Goal: Information Seeking & Learning: Learn about a topic

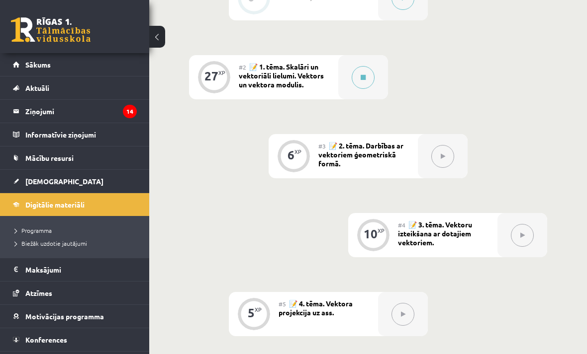
scroll to position [395, 0]
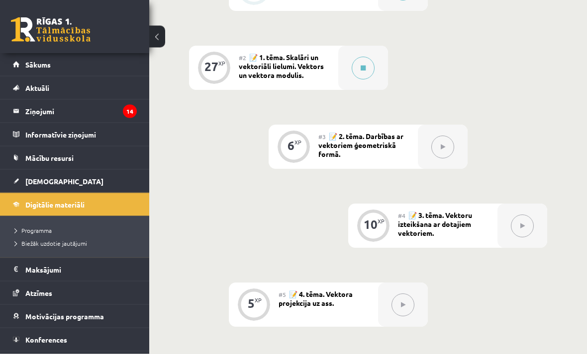
click at [352, 66] on button at bounding box center [362, 68] width 23 height 23
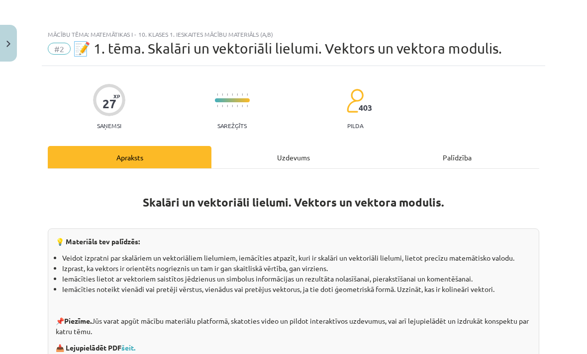
click at [14, 41] on button "Close" at bounding box center [8, 43] width 17 height 37
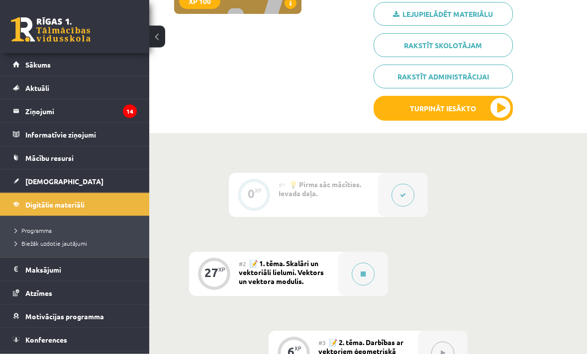
scroll to position [186, 0]
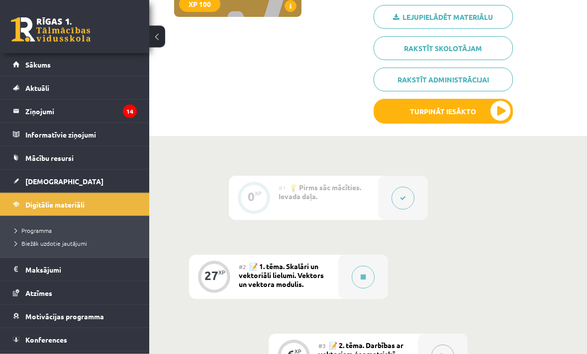
click at [276, 262] on span "📝 1. tēma. Skalāri un vektoriāli lielumi. Vektors un vektora modulis." at bounding box center [281, 275] width 85 height 27
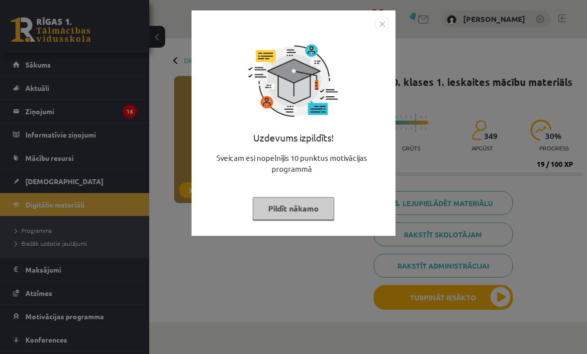
scroll to position [356, 0]
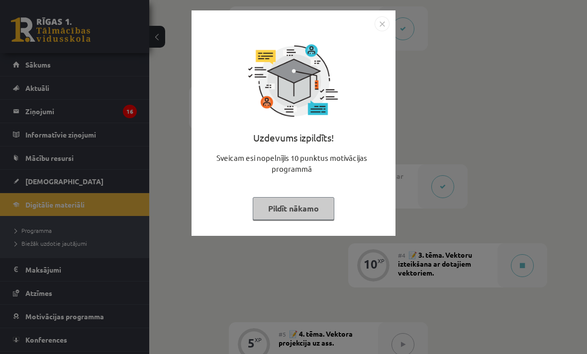
click at [279, 213] on button "Pildīt nākamo" at bounding box center [294, 208] width 82 height 23
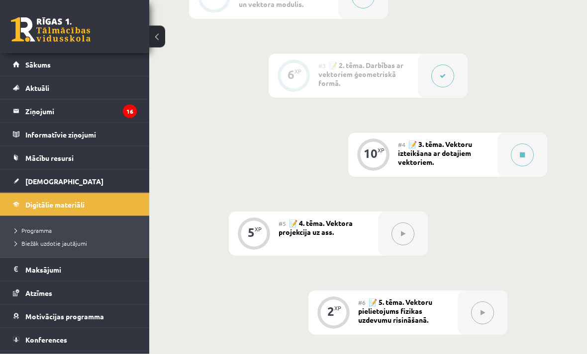
scroll to position [467, 0]
click at [519, 164] on button at bounding box center [522, 155] width 23 height 23
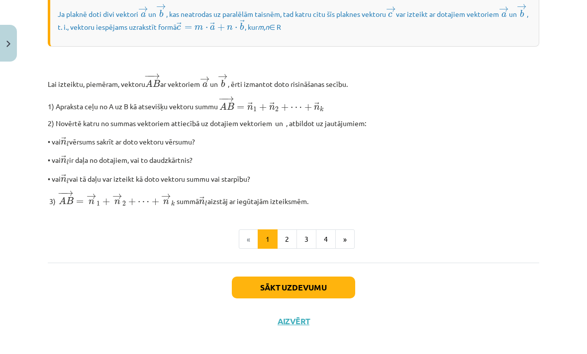
scroll to position [798, 0]
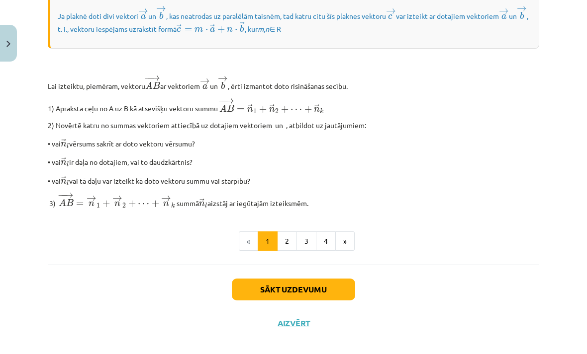
click at [344, 252] on button "»" at bounding box center [344, 242] width 19 height 20
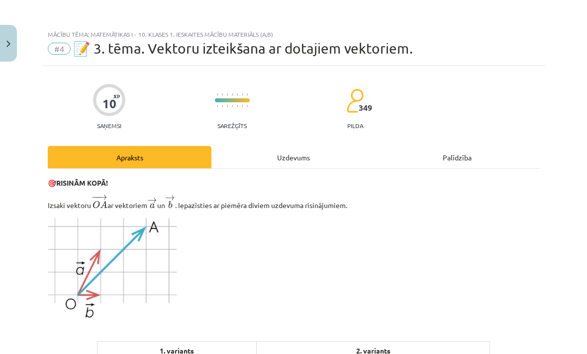
scroll to position [0, 0]
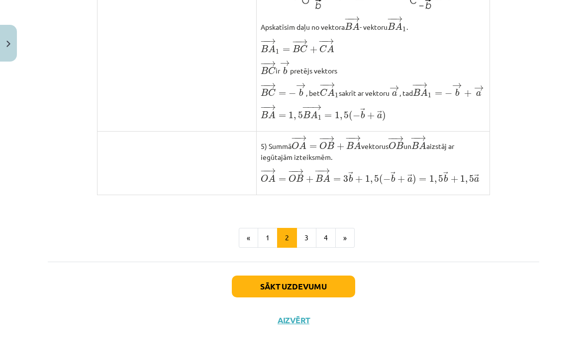
click at [348, 248] on button "»" at bounding box center [344, 238] width 19 height 20
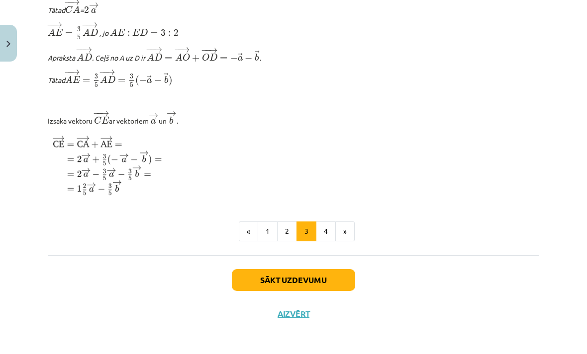
scroll to position [1196, 0]
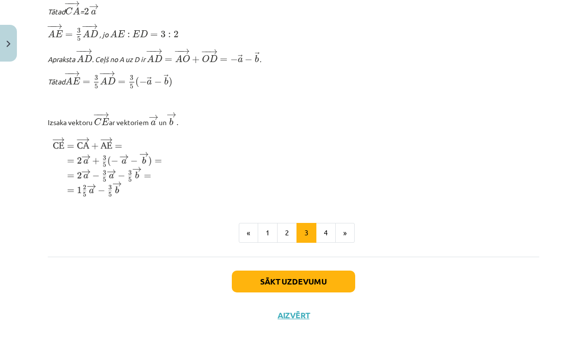
click at [348, 243] on button "»" at bounding box center [344, 233] width 19 height 20
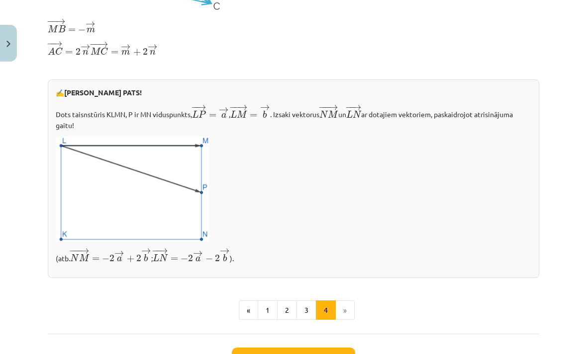
scroll to position [318, 0]
click at [343, 320] on li "»" at bounding box center [345, 311] width 19 height 20
click at [344, 316] on li "»" at bounding box center [345, 311] width 19 height 20
click at [327, 354] on button "Sākt uzdevumu" at bounding box center [293, 359] width 123 height 22
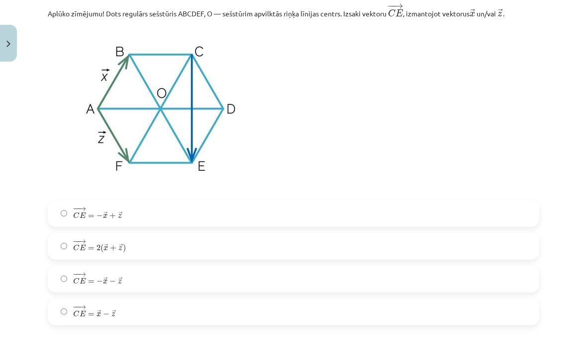
scroll to position [229, 0]
click at [164, 214] on label "− − → C E = − → x + → z C E → = − x → + z →" at bounding box center [293, 213] width 489 height 25
click at [162, 253] on label "− − → C E = 2 ( → x + → z ) C E → = 2 ( x → + z → )" at bounding box center [293, 246] width 489 height 25
click at [143, 272] on label "− − → C E = − → x − → z C E → = − x → − z →" at bounding box center [293, 278] width 489 height 25
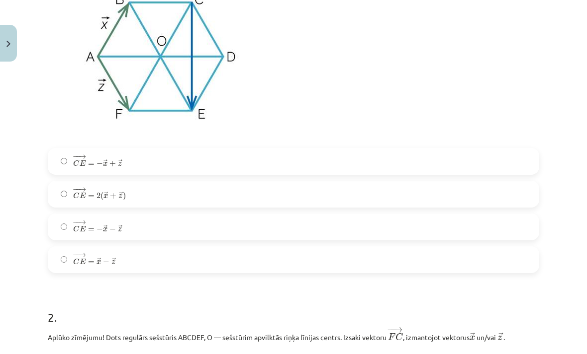
scroll to position [279, 0]
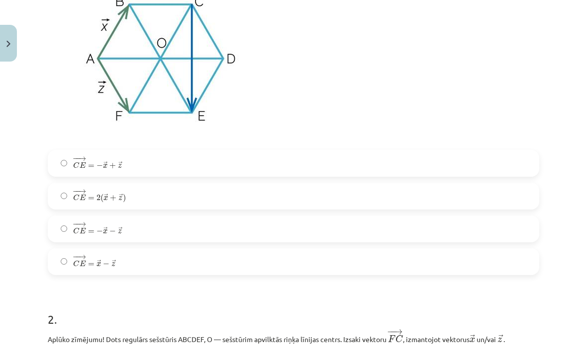
click at [235, 166] on label "− − → C E = − → x + → z C E → = − x → + z →" at bounding box center [293, 163] width 489 height 25
click at [219, 191] on label "− − → C E = 2 ( → x + → z ) C E → = 2 ( x → + z → )" at bounding box center [293, 196] width 489 height 25
click at [161, 270] on label "− − → C E = → x − → z C E → = x → − z →" at bounding box center [293, 262] width 489 height 25
click at [205, 165] on label "− − → C E = − → x + → z C E → = − x → + z →" at bounding box center [293, 163] width 489 height 25
click at [182, 231] on label "− − → C E = − → x − → z C E → = − x → − z →" at bounding box center [293, 229] width 489 height 25
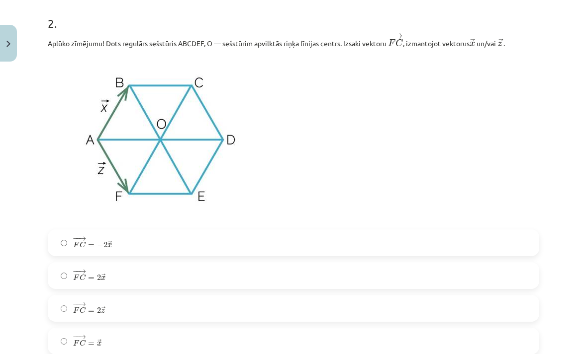
scroll to position [576, 0]
click at [168, 279] on label "− − → F C = 2 → x F C → = 2 x →" at bounding box center [293, 275] width 489 height 25
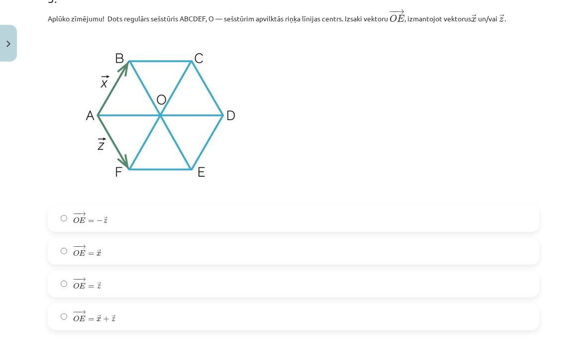
scroll to position [977, 0]
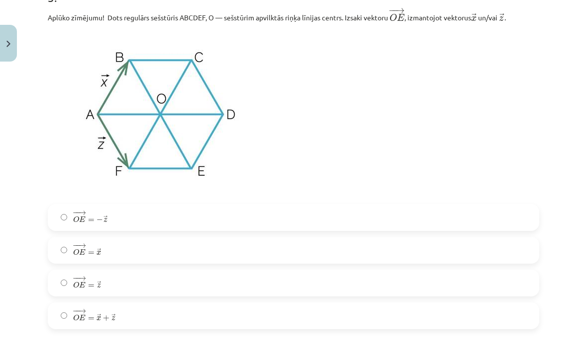
click at [164, 290] on label "− − → O E = → z O E → = z →" at bounding box center [293, 283] width 489 height 25
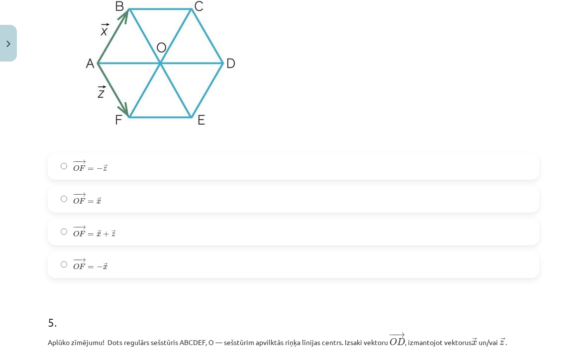
scroll to position [1406, 0]
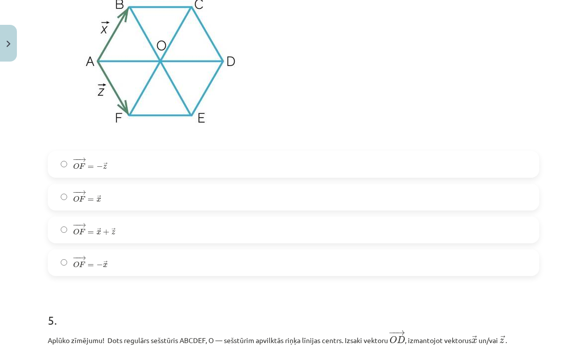
click at [213, 193] on label "− − → O F = → x O F → = x →" at bounding box center [293, 197] width 489 height 25
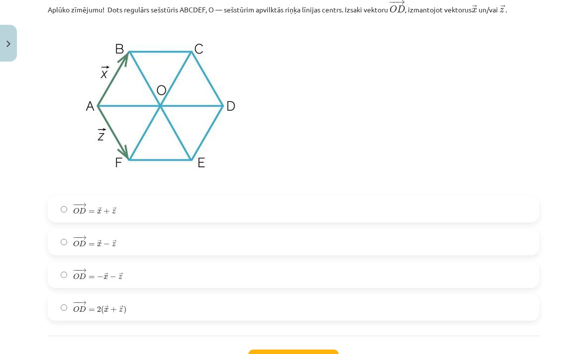
scroll to position [1737, 0]
click at [172, 285] on label "− − → O D = − → x − → z O D → = − x → − z →" at bounding box center [293, 274] width 489 height 25
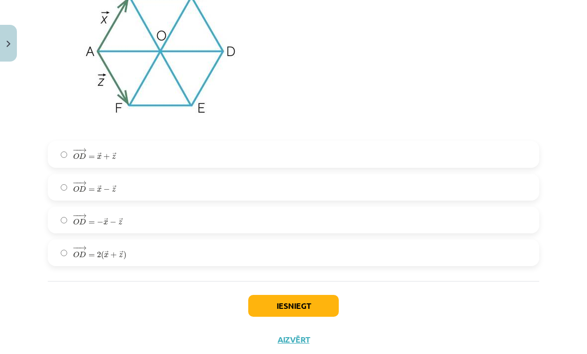
scroll to position [1790, 0]
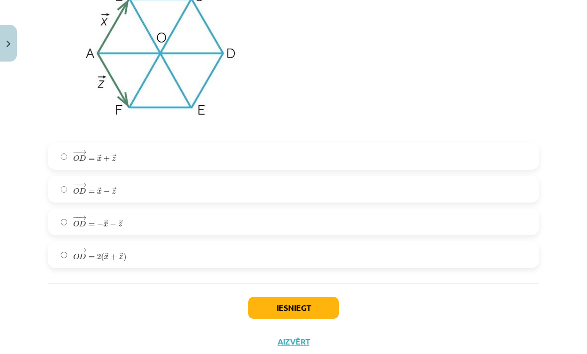
click at [290, 307] on button "Iesniegt" at bounding box center [293, 308] width 90 height 22
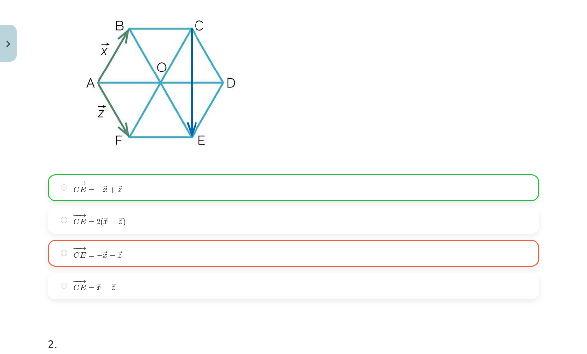
scroll to position [254, 0]
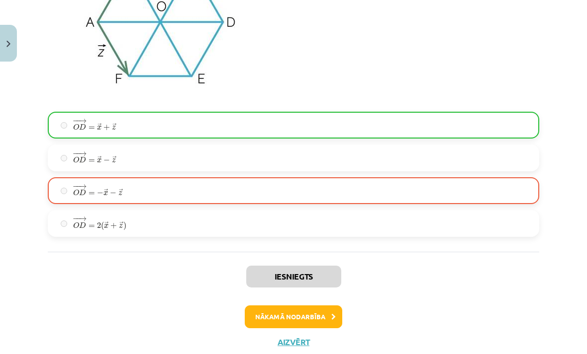
click at [308, 318] on button "Nākamā nodarbība" at bounding box center [293, 317] width 97 height 23
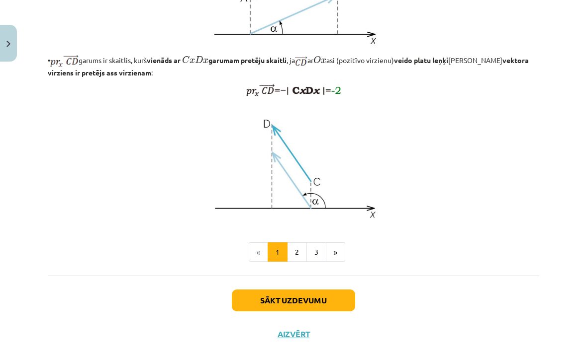
scroll to position [774, 0]
click at [344, 262] on button "»" at bounding box center [335, 253] width 19 height 20
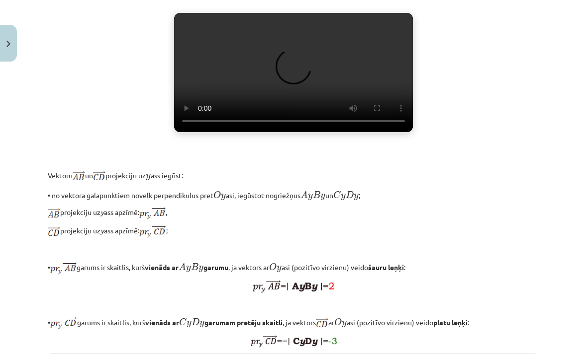
scroll to position [237, 0]
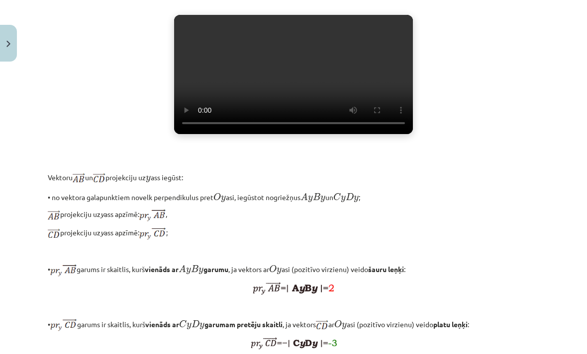
click at [302, 134] on video "Jūsu pārlūkprogramma neatbalsta video atskaņošanu." at bounding box center [293, 74] width 239 height 119
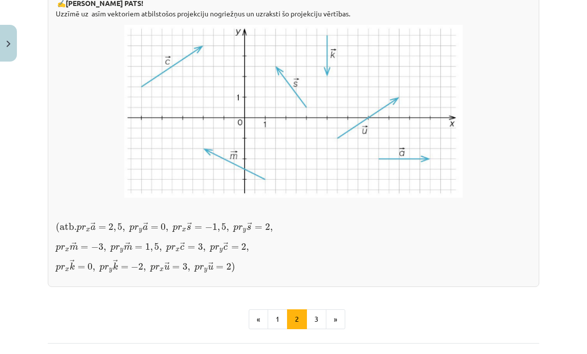
scroll to position [613, 0]
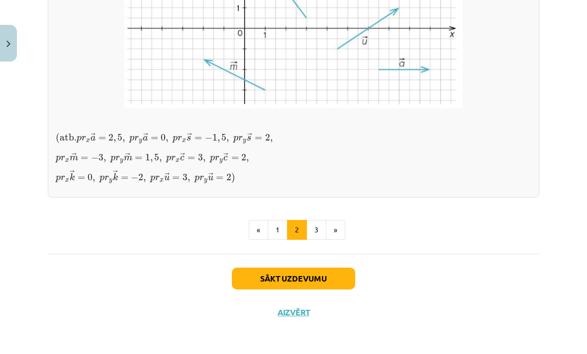
click at [335, 240] on button "»" at bounding box center [335, 230] width 19 height 20
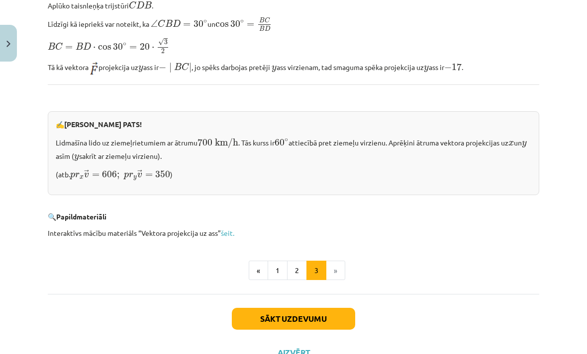
scroll to position [998, 0]
click at [325, 261] on button "3" at bounding box center [316, 271] width 20 height 20
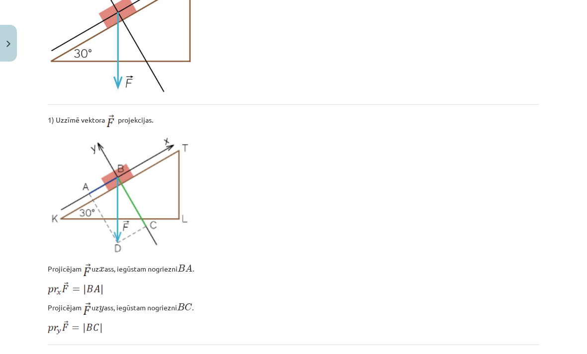
scroll to position [178, 0]
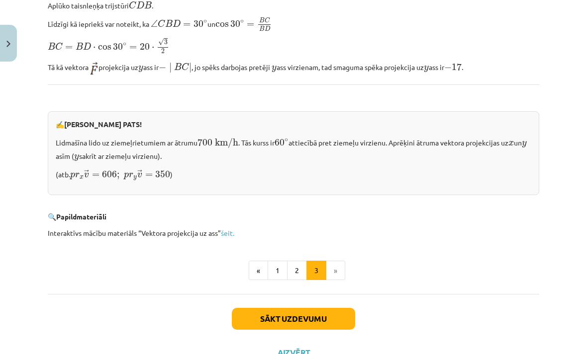
click at [320, 315] on button "Sākt uzdevumu" at bounding box center [293, 319] width 123 height 22
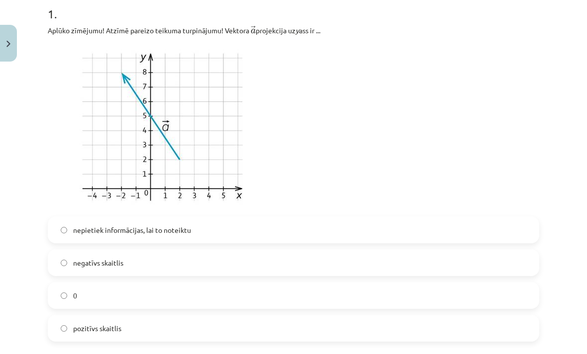
scroll to position [208, 0]
click at [169, 260] on label "negatīvs skaitlis" at bounding box center [293, 263] width 489 height 25
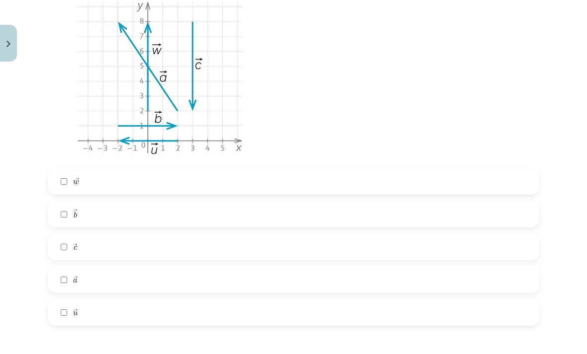
scroll to position [627, 0]
click at [119, 282] on label "→ a a →" at bounding box center [293, 280] width 489 height 25
click at [110, 249] on label "→ c c →" at bounding box center [293, 247] width 489 height 25
click at [127, 210] on label "→ b b →" at bounding box center [293, 214] width 489 height 25
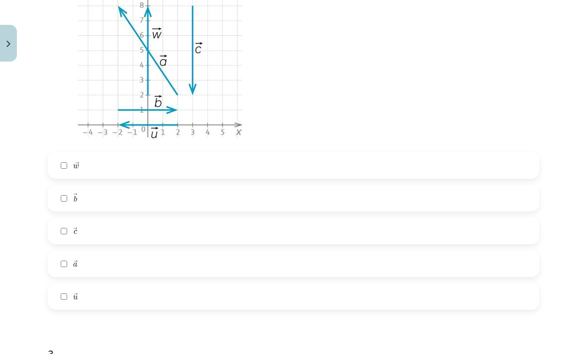
scroll to position [643, 0]
click at [179, 172] on label "→ w w →" at bounding box center [293, 165] width 489 height 25
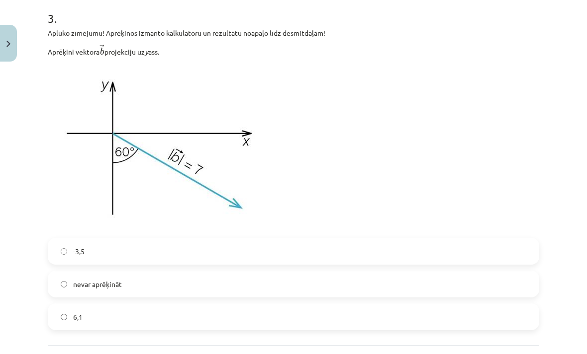
scroll to position [979, 0]
click at [150, 250] on label "-3,5" at bounding box center [293, 251] width 489 height 25
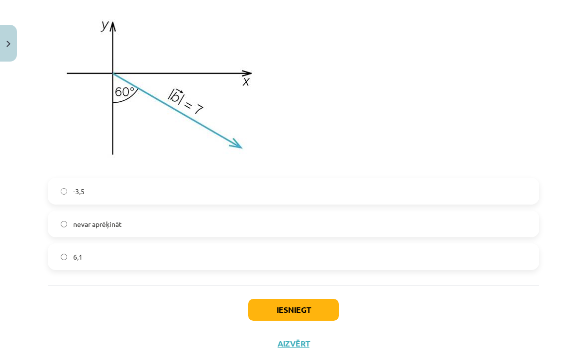
scroll to position [1039, 0]
click at [268, 319] on button "Iesniegt" at bounding box center [293, 311] width 90 height 22
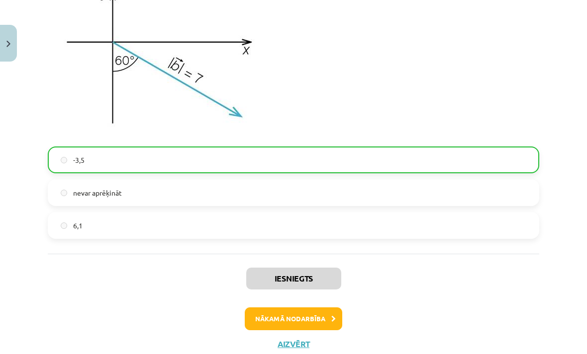
click at [307, 321] on button "Nākamā nodarbība" at bounding box center [293, 319] width 97 height 23
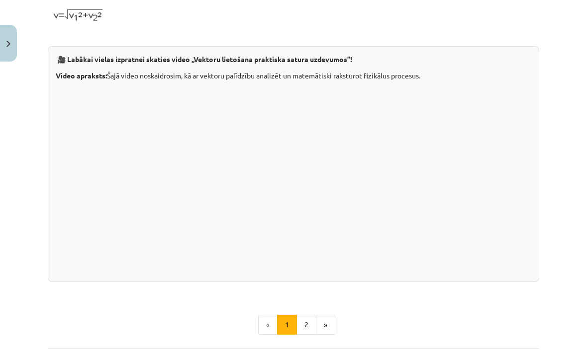
scroll to position [942, 0]
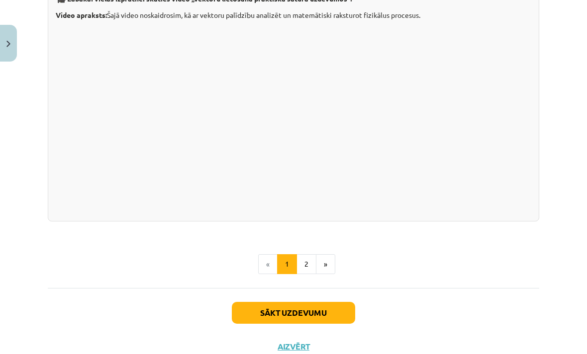
click at [328, 263] on button "»" at bounding box center [325, 265] width 19 height 20
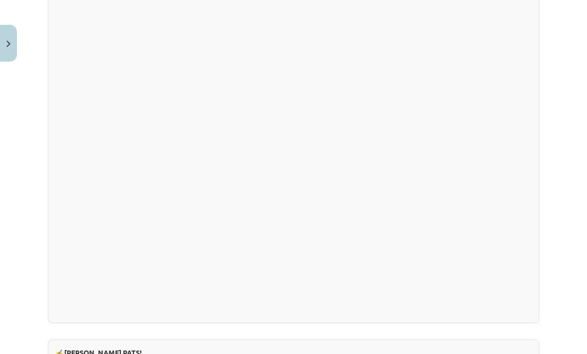
scroll to position [950, 0]
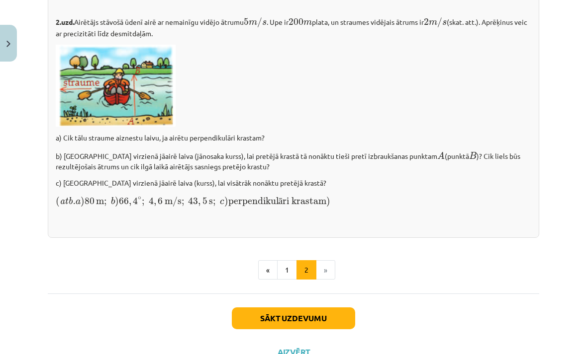
click at [327, 313] on button "Sākt uzdevumu" at bounding box center [293, 319] width 123 height 22
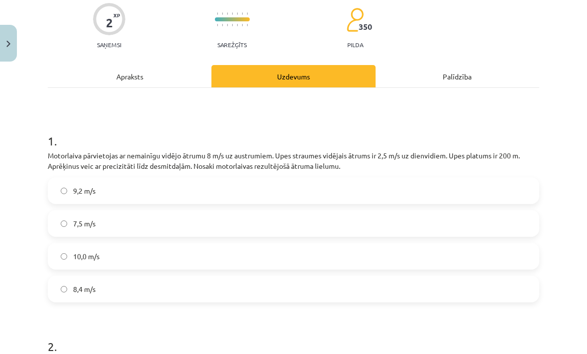
scroll to position [81, 0]
click at [139, 73] on div "Apraksts" at bounding box center [130, 76] width 164 height 22
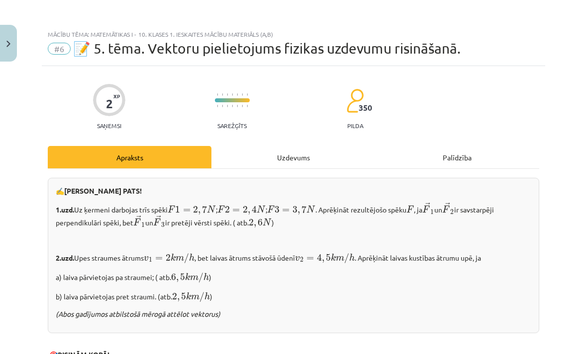
scroll to position [0, 0]
click at [258, 153] on div "Uzdevums" at bounding box center [293, 157] width 164 height 22
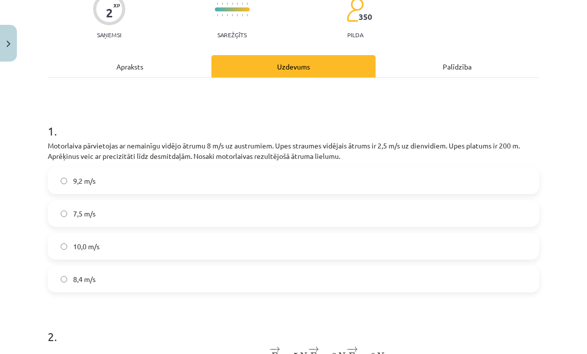
scroll to position [91, 0]
click at [111, 64] on div "Apraksts" at bounding box center [130, 66] width 164 height 22
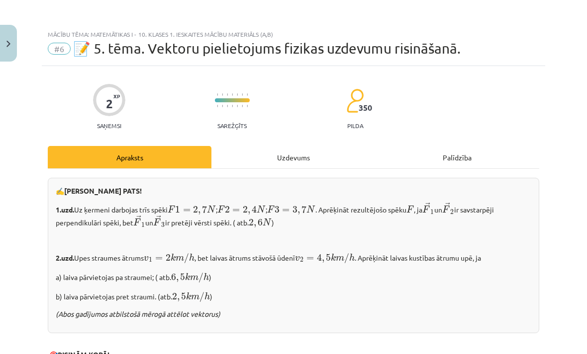
scroll to position [0, 0]
click at [279, 149] on div "Uzdevums" at bounding box center [293, 157] width 164 height 22
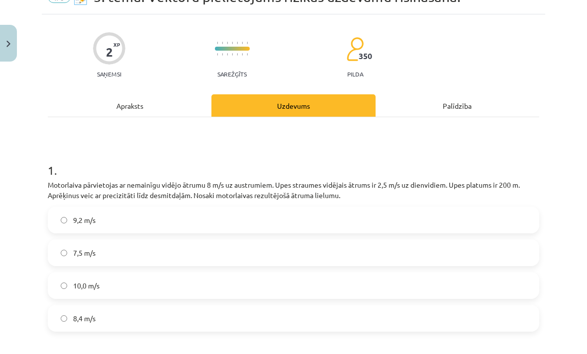
scroll to position [52, 0]
click at [126, 112] on div "Apraksts" at bounding box center [130, 105] width 164 height 22
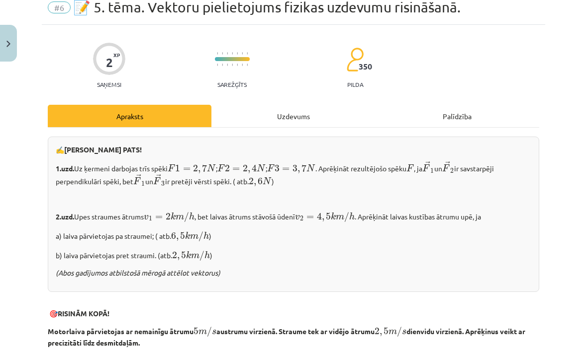
scroll to position [42, 0]
click at [319, 116] on div "Uzdevums" at bounding box center [293, 115] width 164 height 22
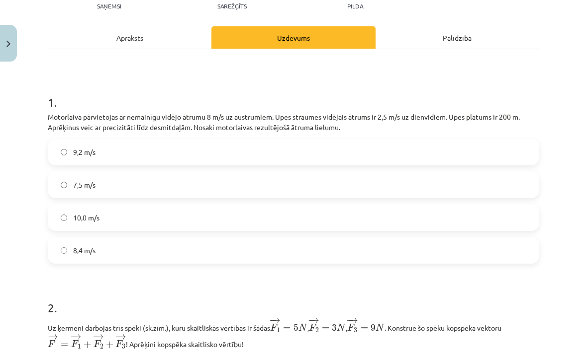
scroll to position [120, 0]
click at [77, 247] on span "8,4 m/s" at bounding box center [84, 251] width 22 height 10
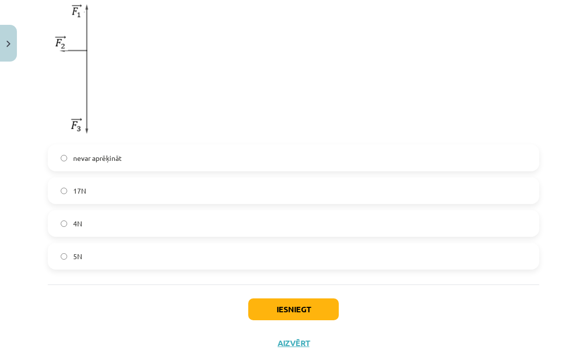
scroll to position [478, 0]
click at [265, 320] on button "Iesniegt" at bounding box center [293, 310] width 90 height 22
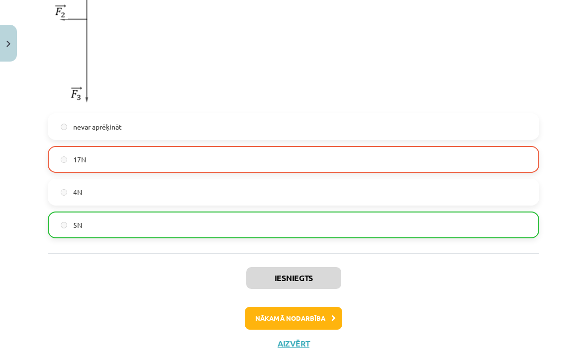
scroll to position [509, 0]
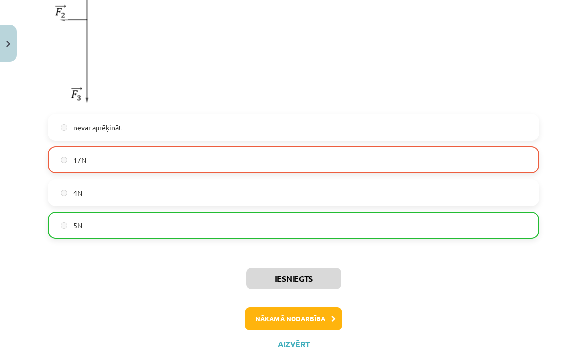
click at [317, 323] on button "Nākamā nodarbība" at bounding box center [293, 319] width 97 height 23
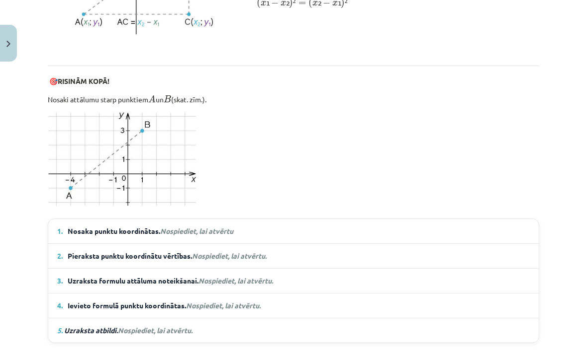
scroll to position [578, 0]
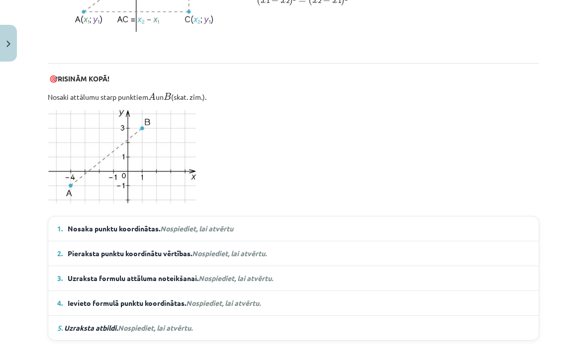
click at [288, 226] on summary "1. Nosaka punktu koordinātas. Nospiediet, lai atvērtu" at bounding box center [293, 229] width 472 height 10
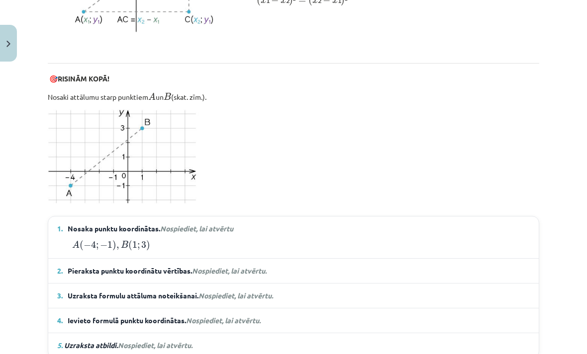
click at [292, 266] on summary "2. Pieraksta punktu koordinātu vērtības. Nospiediet, lai atvērtu." at bounding box center [293, 271] width 472 height 10
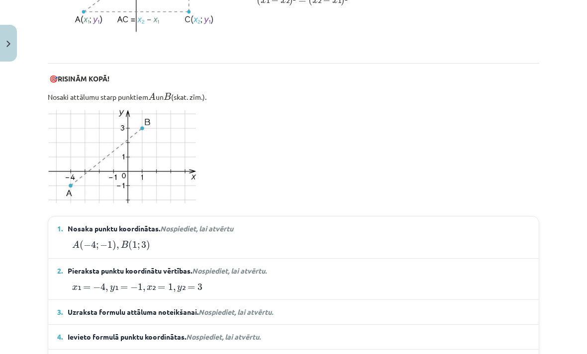
click at [291, 312] on summary "3. Uzraksta formulu attāluma noteikšanai. Nospiediet, lai atvērtu." at bounding box center [293, 312] width 472 height 10
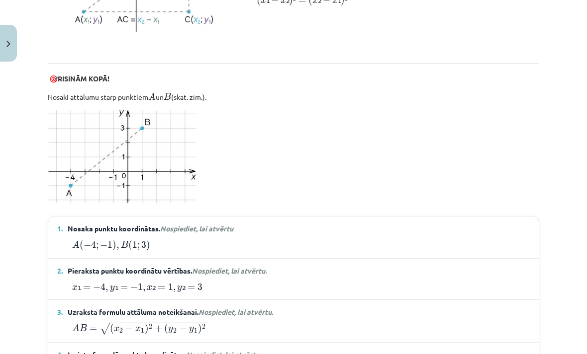
click at [282, 350] on summary "4. Ievieto formulā punktu koordinātas. Nospiediet, lai atvērtu." at bounding box center [293, 355] width 472 height 10
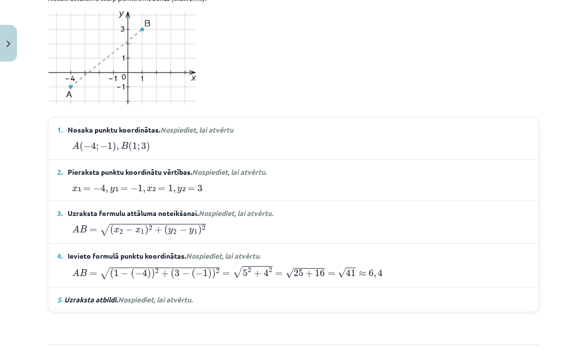
scroll to position [677, 0]
click at [266, 299] on summary "5. Uzraksta atbildi. Nospiediet, lai atvērtu." at bounding box center [293, 300] width 472 height 10
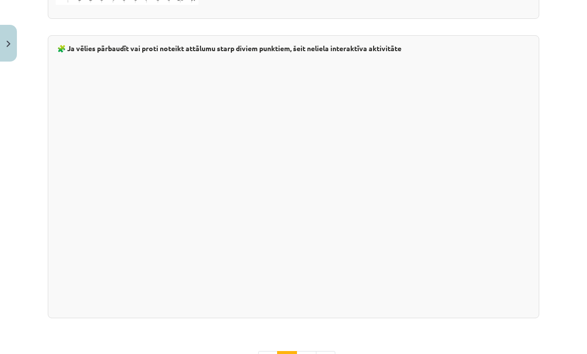
scroll to position [1719, 0]
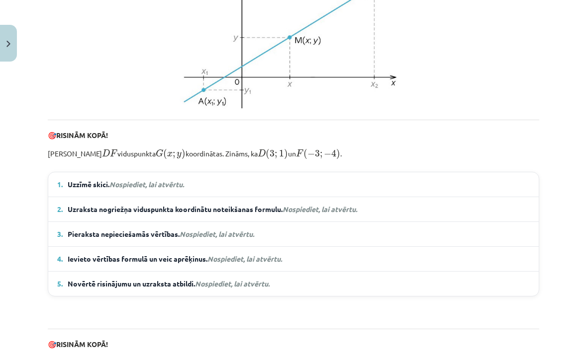
scroll to position [362, 0]
click at [419, 179] on summary "1. Uzzīmē skici. Nospiediet, lai atvērtu." at bounding box center [293, 184] width 472 height 10
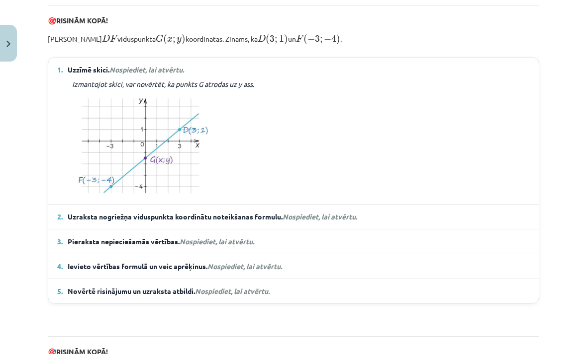
click at [375, 221] on summary "2. Uzraksta nogriežņa viduspunkta koordinātu noteikšanas formulu. Nospiediet, l…" at bounding box center [293, 217] width 472 height 10
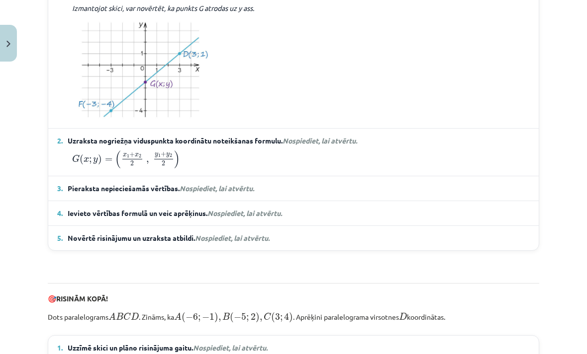
scroll to position [554, 0]
click at [352, 192] on summary "3. Pieraksta nepieciešamās vērtības. Nospiediet, lai atvērtu." at bounding box center [293, 188] width 472 height 10
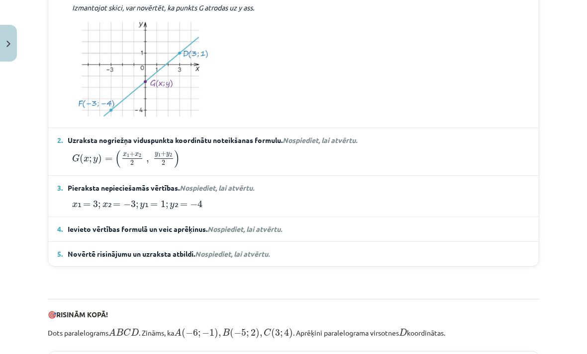
click at [340, 225] on summary "4. Ievieto vērtības formulā un veic aprēķinus. Nospiediet, lai atvērtu." at bounding box center [293, 229] width 472 height 10
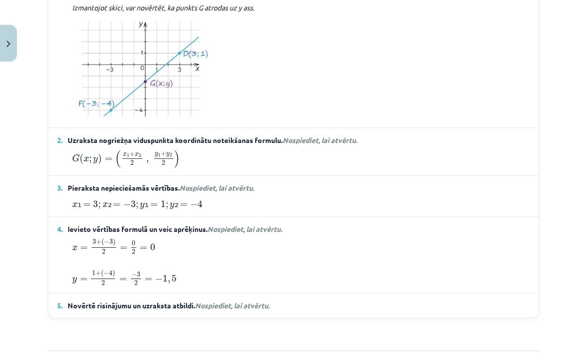
click at [315, 303] on summary "5. Novērtē risinājumu un uzraksta atbildi. Nospiediet, lai atvērtu." at bounding box center [293, 306] width 472 height 10
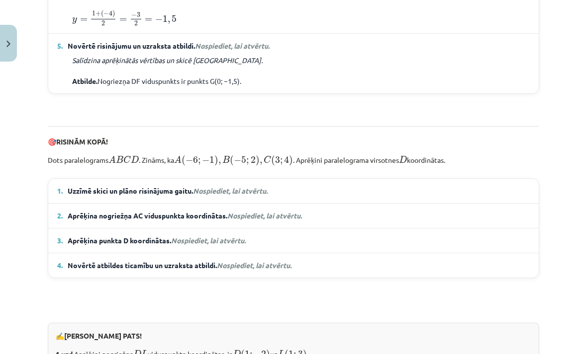
scroll to position [814, 0]
click at [293, 186] on summary "1. Uzzīmē skici un plāno risinājuma gaitu. Nospiediet, lai atvērtu." at bounding box center [293, 191] width 472 height 10
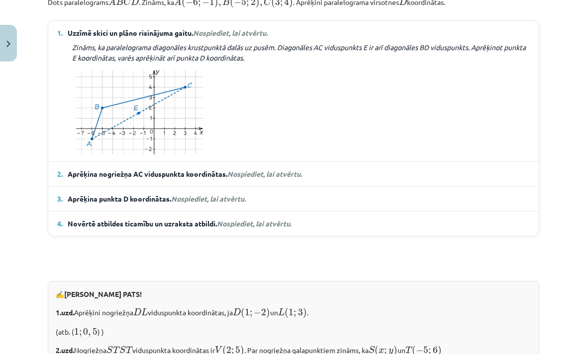
scroll to position [972, 0]
click at [302, 176] on span "Aprēķina nogriežņa AC viduspunkta koordinātas. Nospiediet, lai atvērtu." at bounding box center [185, 174] width 234 height 10
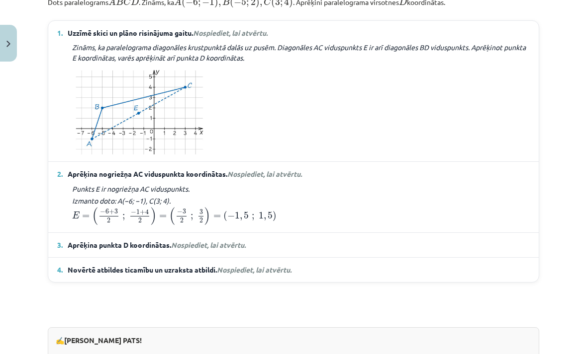
click at [270, 247] on summary "3. Aprēķina punkta D koordinātas. Nospiediet, lai atvērtu." at bounding box center [293, 245] width 472 height 10
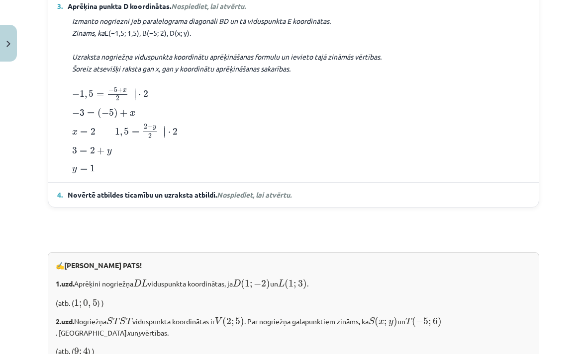
scroll to position [1212, 0]
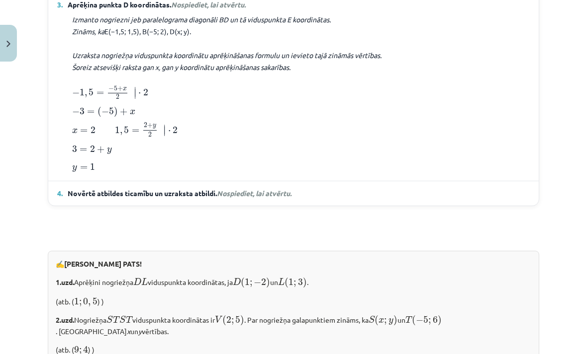
click at [283, 190] on span "Nospiediet, lai atvērtu." at bounding box center [254, 193] width 75 height 9
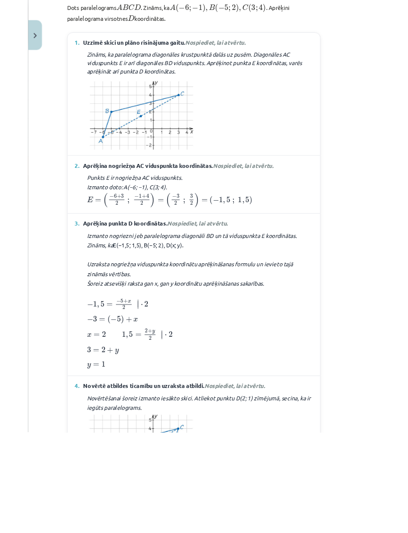
scroll to position [0, 0]
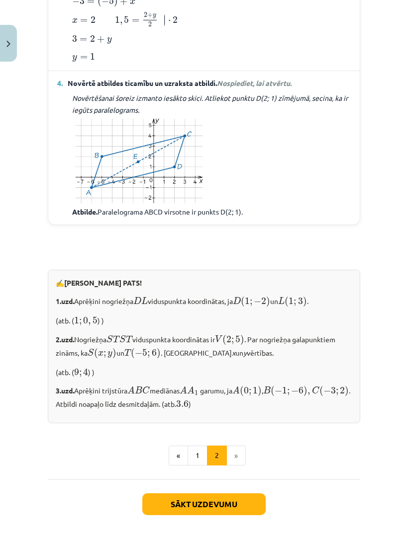
click at [240, 354] on li "»" at bounding box center [236, 456] width 19 height 20
click at [233, 354] on button "Sākt uzdevumu" at bounding box center [203, 505] width 123 height 22
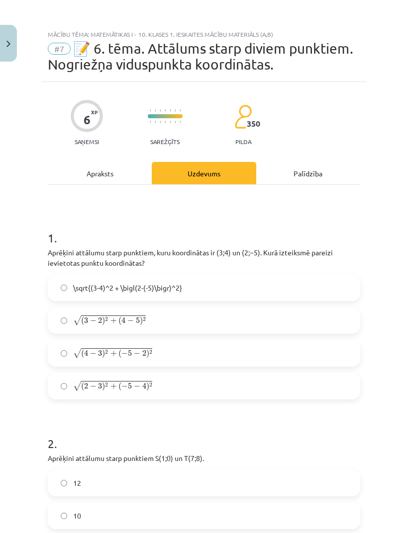
click at [246, 295] on label "\sqrt{(3-4)^2 + \bigl(2-(-5)\bigr)^2}" at bounding box center [204, 287] width 310 height 25
click at [232, 331] on label "√ ( 3 − 2 ) 2 + ( 4 − 5 ) 2 ( 3 − 2 ) 2 + ( 4 − 5 ) 2" at bounding box center [204, 320] width 310 height 25
click at [262, 293] on label "\sqrt{(3-4)^2 + \bigl(2-(-5)\bigr)^2}" at bounding box center [204, 287] width 310 height 25
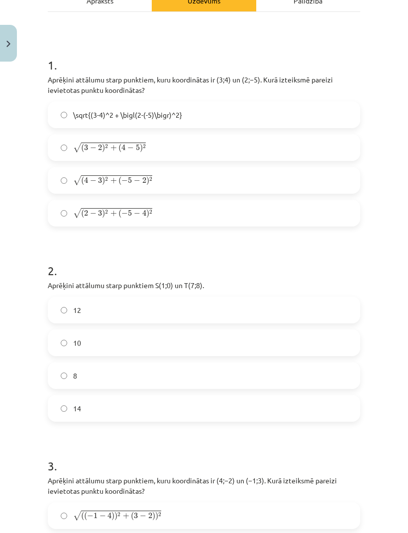
scroll to position [173, 0]
click at [195, 354] on label "8" at bounding box center [204, 375] width 310 height 25
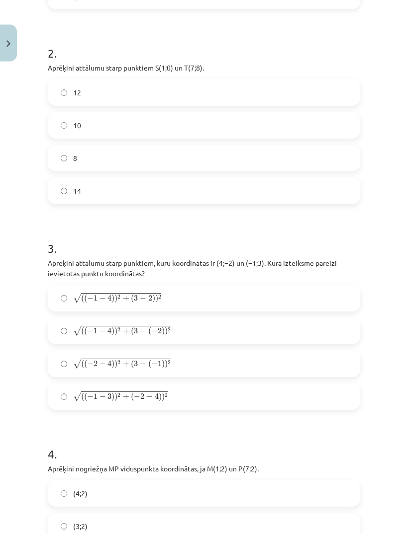
scroll to position [390, 0]
click at [206, 331] on label "√ ( ( − 1 − 4 ) ) 2 + ( 3 − ( − 2 ) ) 2 ( ( − 1 − 4 ) ) 2 + ( 3 − ( − 2 ) ) 2" at bounding box center [204, 331] width 310 height 25
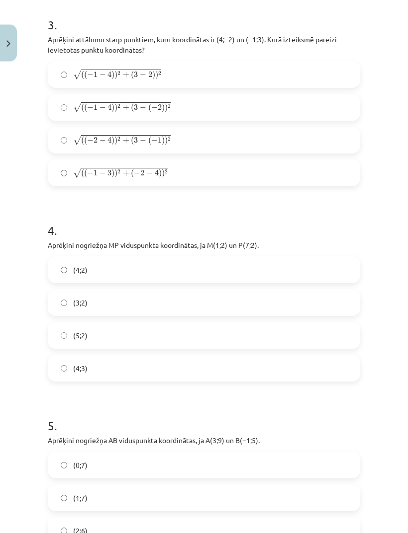
scroll to position [614, 0]
click at [131, 274] on label "(4;2)" at bounding box center [204, 270] width 310 height 25
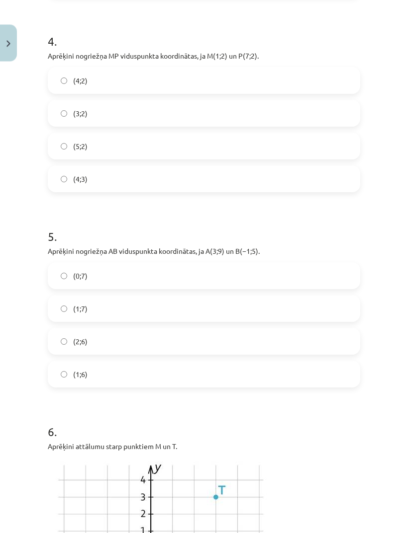
scroll to position [803, 0]
click at [202, 346] on label "(2;6)" at bounding box center [204, 342] width 310 height 25
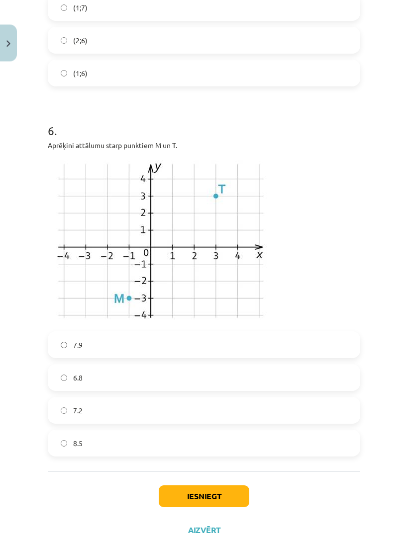
scroll to position [1105, 0]
click at [143, 354] on label "6.8" at bounding box center [204, 378] width 310 height 25
click at [186, 354] on button "Iesniegt" at bounding box center [204, 497] width 90 height 22
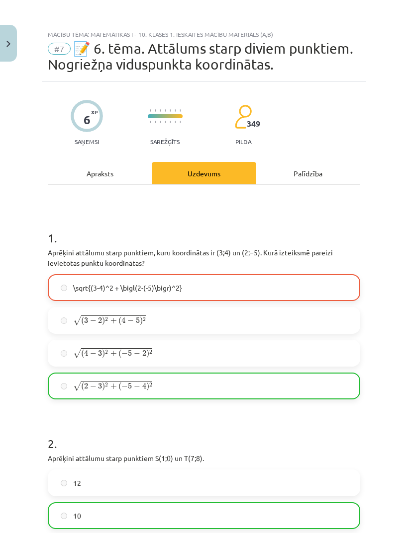
scroll to position [0, 0]
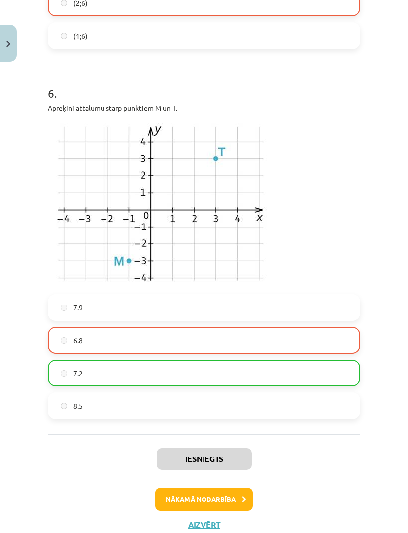
click at [205, 354] on button "Nākamā nodarbība" at bounding box center [203, 499] width 97 height 23
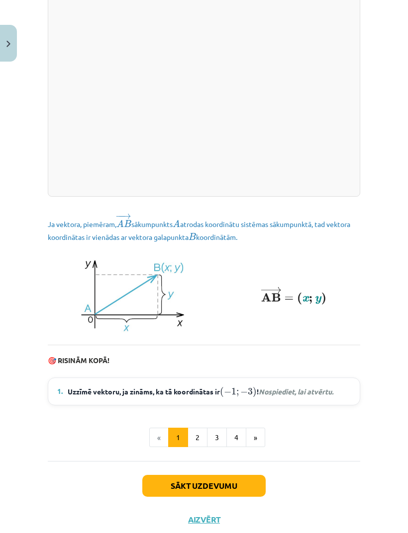
scroll to position [1251, 0]
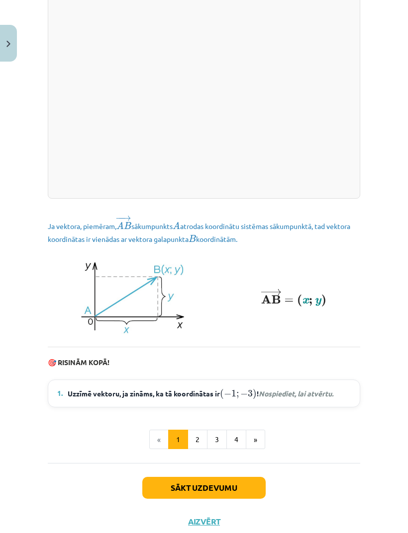
click at [255, 354] on button "»" at bounding box center [255, 440] width 19 height 20
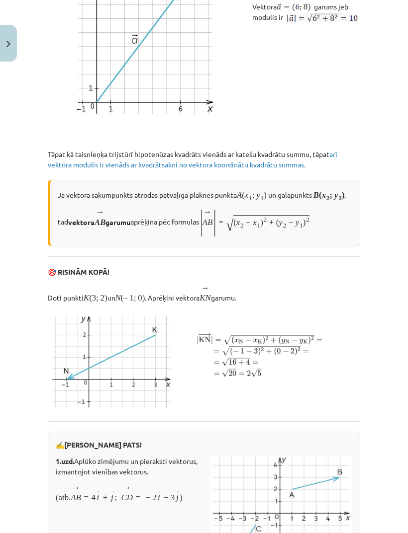
scroll to position [23, 0]
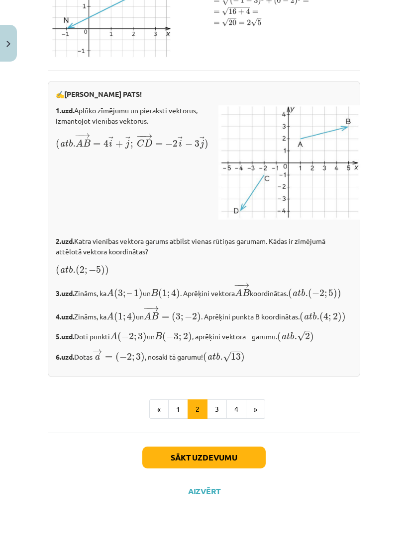
click at [257, 354] on button "»" at bounding box center [255, 410] width 19 height 20
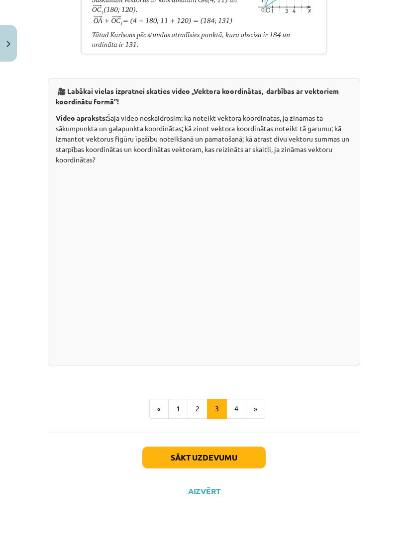
click at [237, 354] on button "4" at bounding box center [236, 409] width 20 height 20
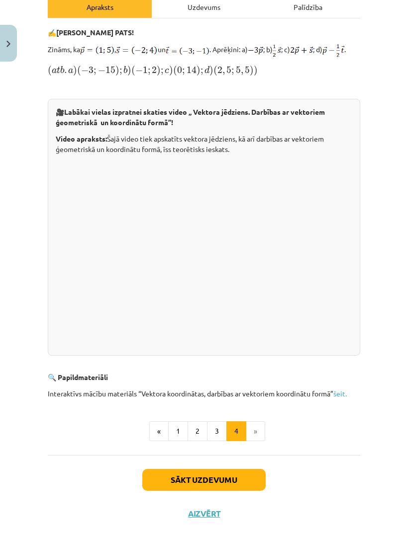
click at [225, 354] on button "Sākt uzdevumu" at bounding box center [203, 480] width 123 height 22
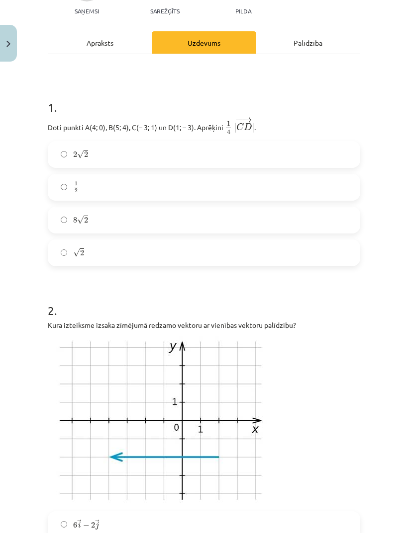
scroll to position [130, 0]
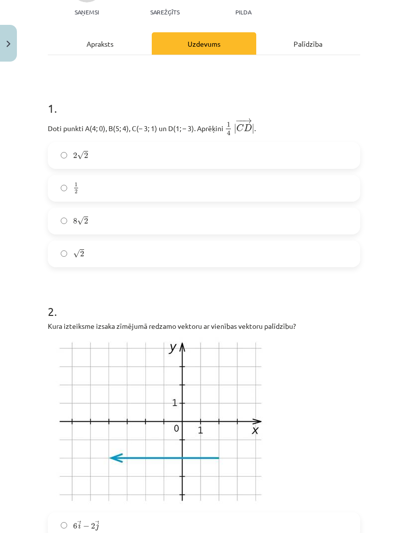
click at [71, 249] on label "√ 2 2" at bounding box center [204, 254] width 310 height 25
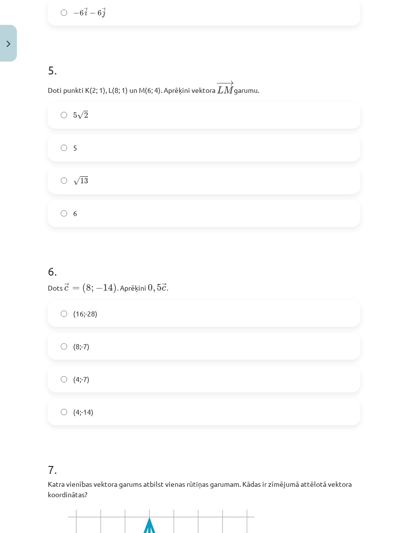
scroll to position [1315, 0]
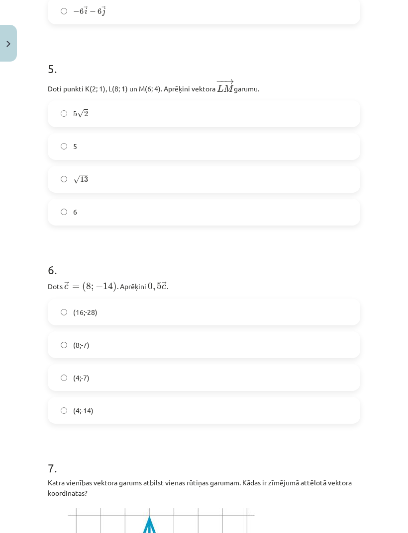
click at [71, 114] on label "5 √ 2 5 2" at bounding box center [204, 113] width 310 height 25
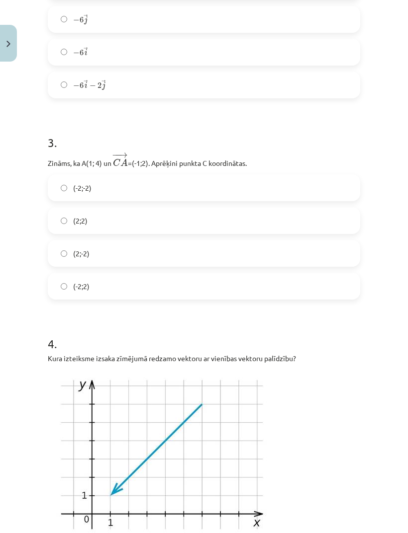
scroll to position [670, 0]
click at [60, 225] on label "(2;2)" at bounding box center [204, 220] width 310 height 25
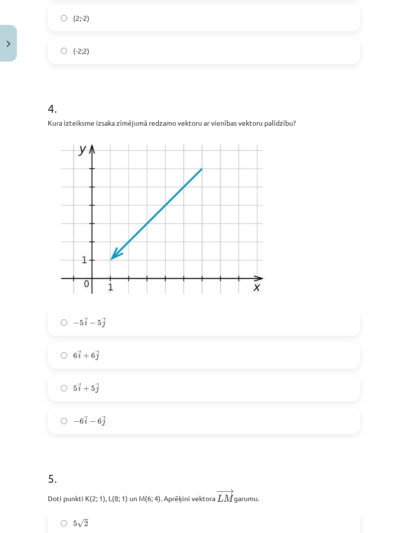
scroll to position [905, 0]
click at [75, 354] on span "−" at bounding box center [76, 422] width 6 height 6
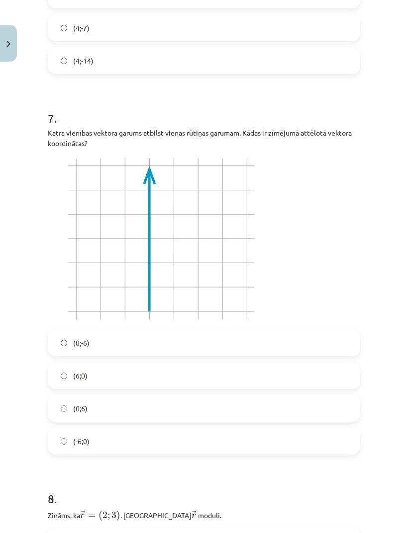
scroll to position [1665, 0]
click at [72, 354] on label "(6;0)" at bounding box center [204, 375] width 310 height 25
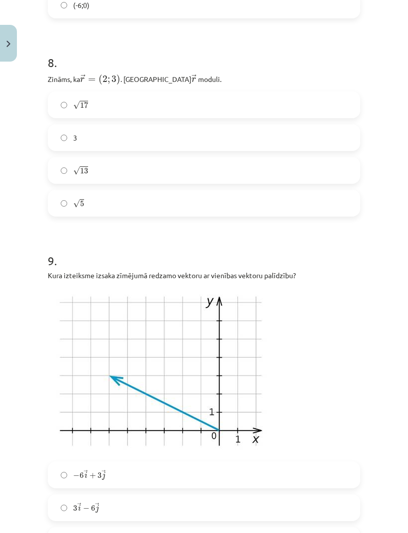
scroll to position [2101, 0]
click at [74, 167] on span "√" at bounding box center [76, 171] width 7 height 8
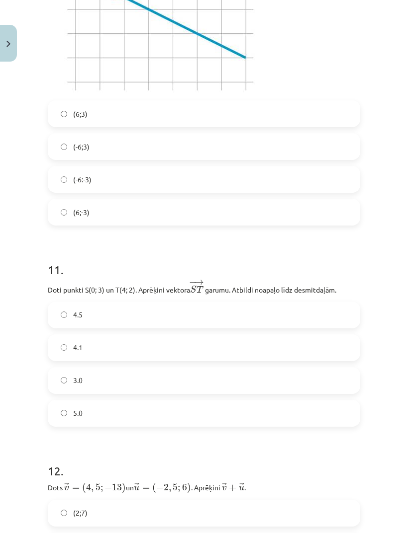
scroll to position [2843, 0]
click at [72, 354] on label "4.1" at bounding box center [204, 348] width 310 height 25
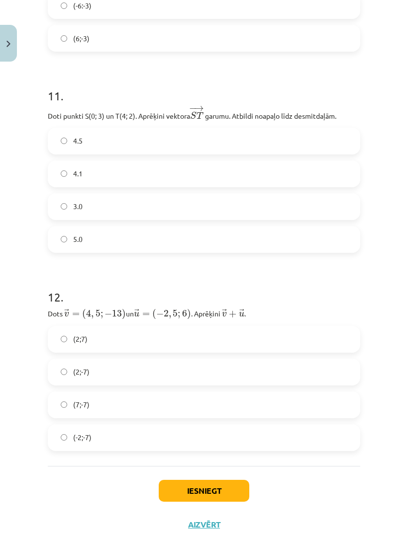
scroll to position [3017, 0]
click at [215, 354] on button "Iesniegt" at bounding box center [204, 492] width 90 height 22
click at [217, 354] on button "Iesniegt" at bounding box center [204, 492] width 90 height 22
click at [219, 354] on button "Iesniegt" at bounding box center [204, 492] width 90 height 22
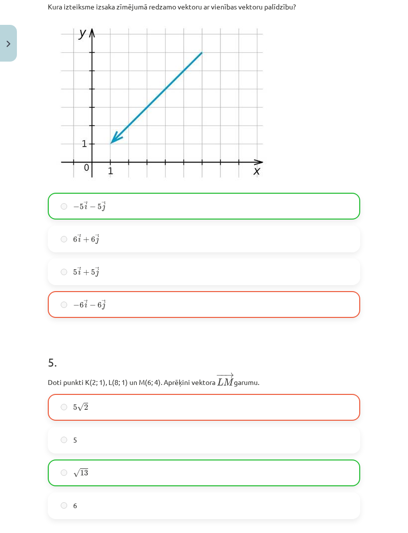
scroll to position [1021, 0]
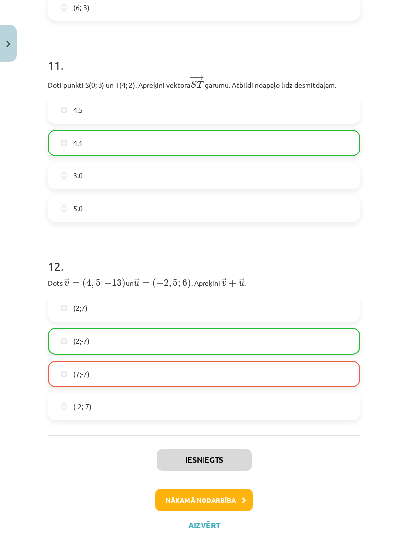
click at [228, 354] on button "Nākamā nodarbība" at bounding box center [203, 500] width 97 height 23
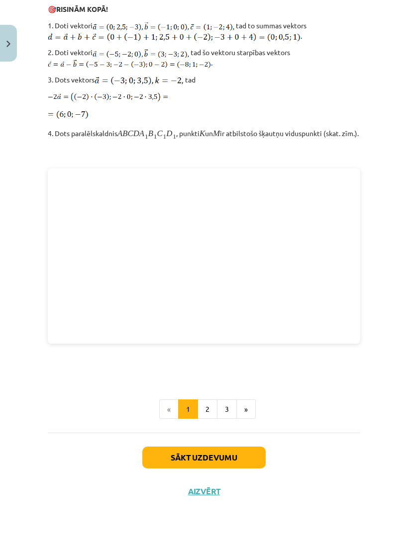
scroll to position [1153, 0]
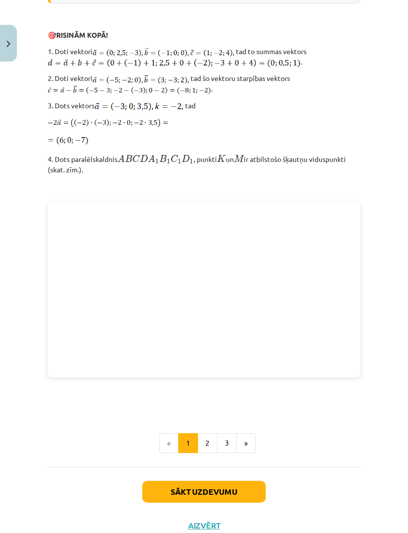
click at [210, 354] on button "2" at bounding box center [207, 443] width 20 height 20
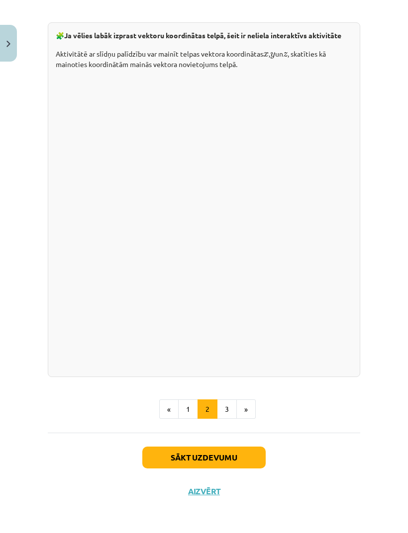
scroll to position [1321, 0]
click at [224, 354] on button "3" at bounding box center [227, 410] width 20 height 20
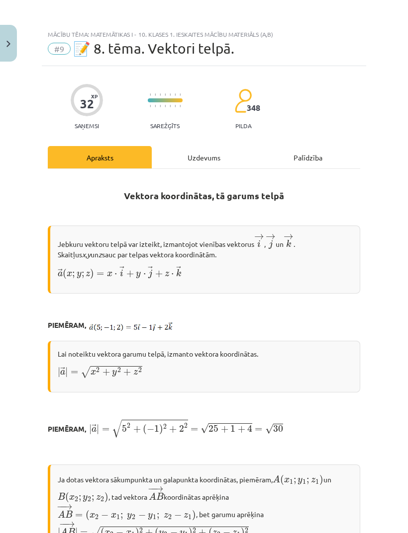
scroll to position [0, 0]
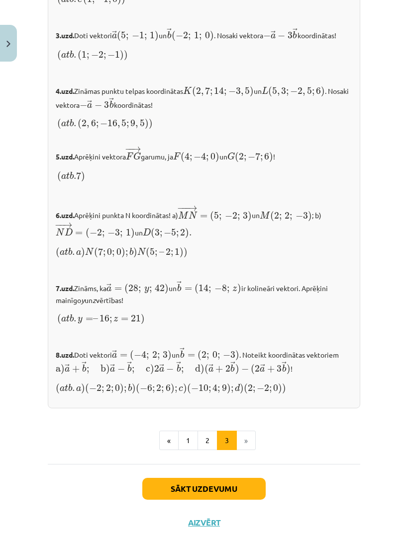
click at [235, 354] on button "Sākt uzdevumu" at bounding box center [203, 489] width 123 height 22
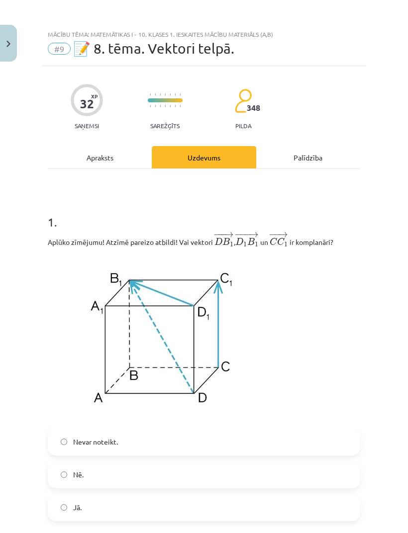
click at [8, 52] on button "Close" at bounding box center [8, 43] width 17 height 37
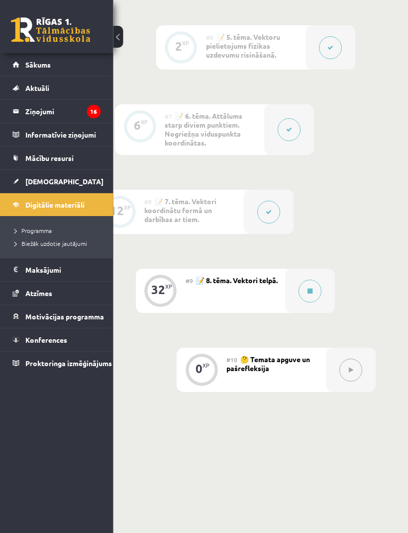
scroll to position [732, 59]
click at [317, 298] on button at bounding box center [309, 291] width 23 height 23
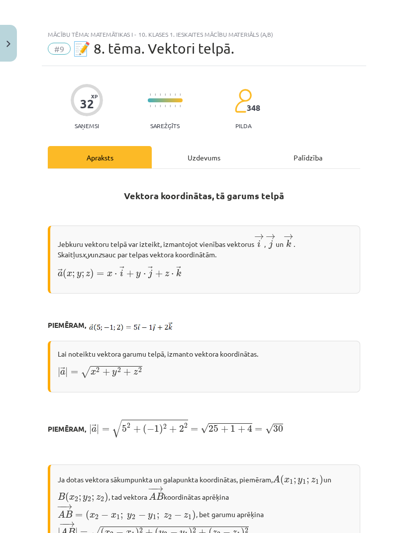
scroll to position [0, 0]
click at [204, 160] on div "Uzdevums" at bounding box center [204, 157] width 104 height 22
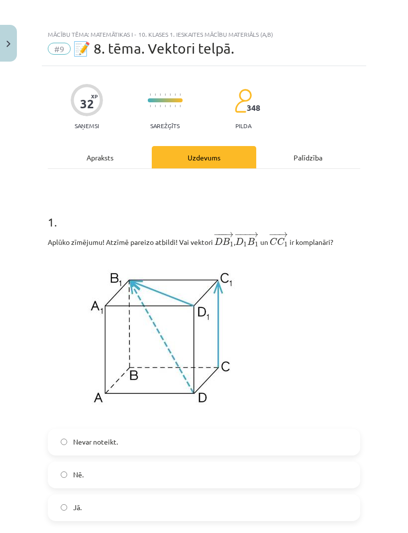
click at [8, 41] on img "Close" at bounding box center [8, 44] width 4 height 6
